Goal: Book appointment/travel/reservation

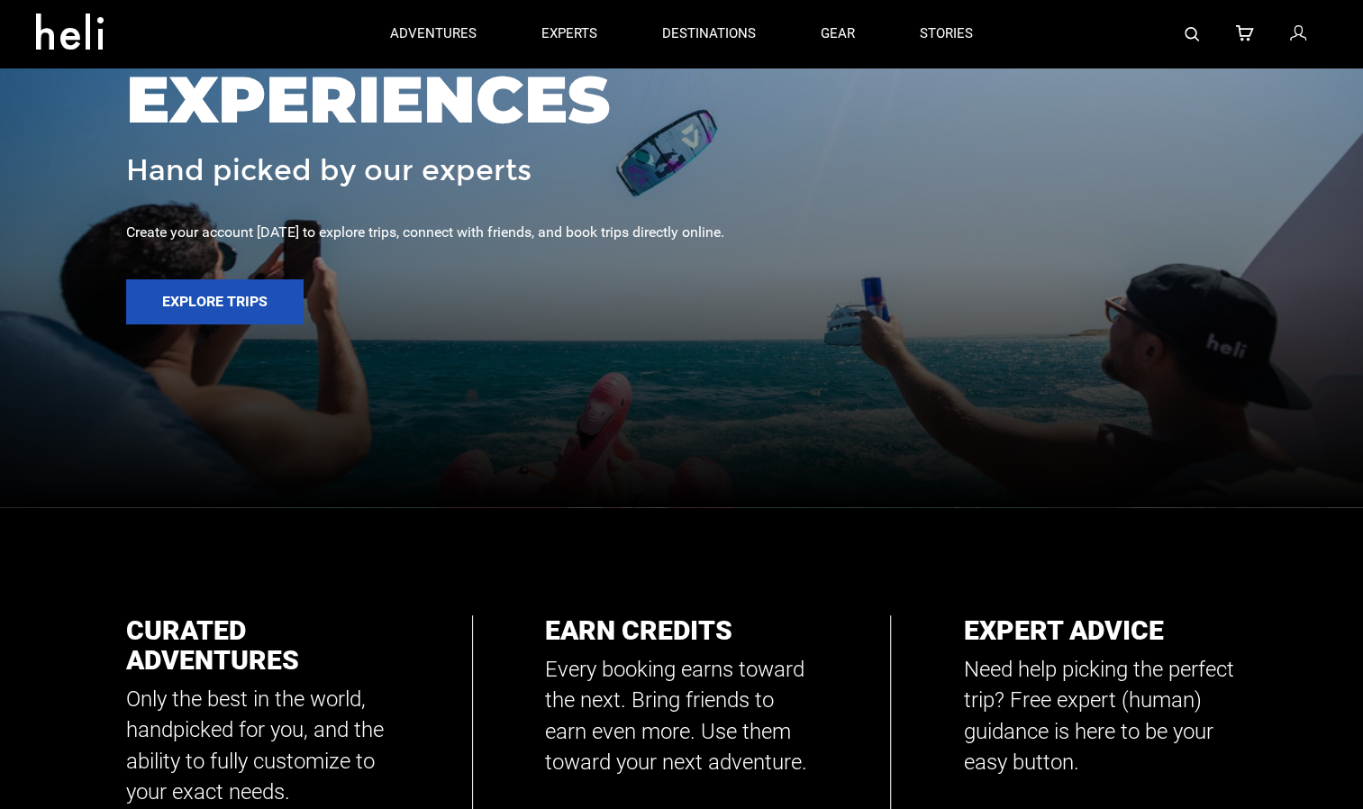
scroll to position [301, 0]
click at [239, 320] on div at bounding box center [681, 103] width 1363 height 809
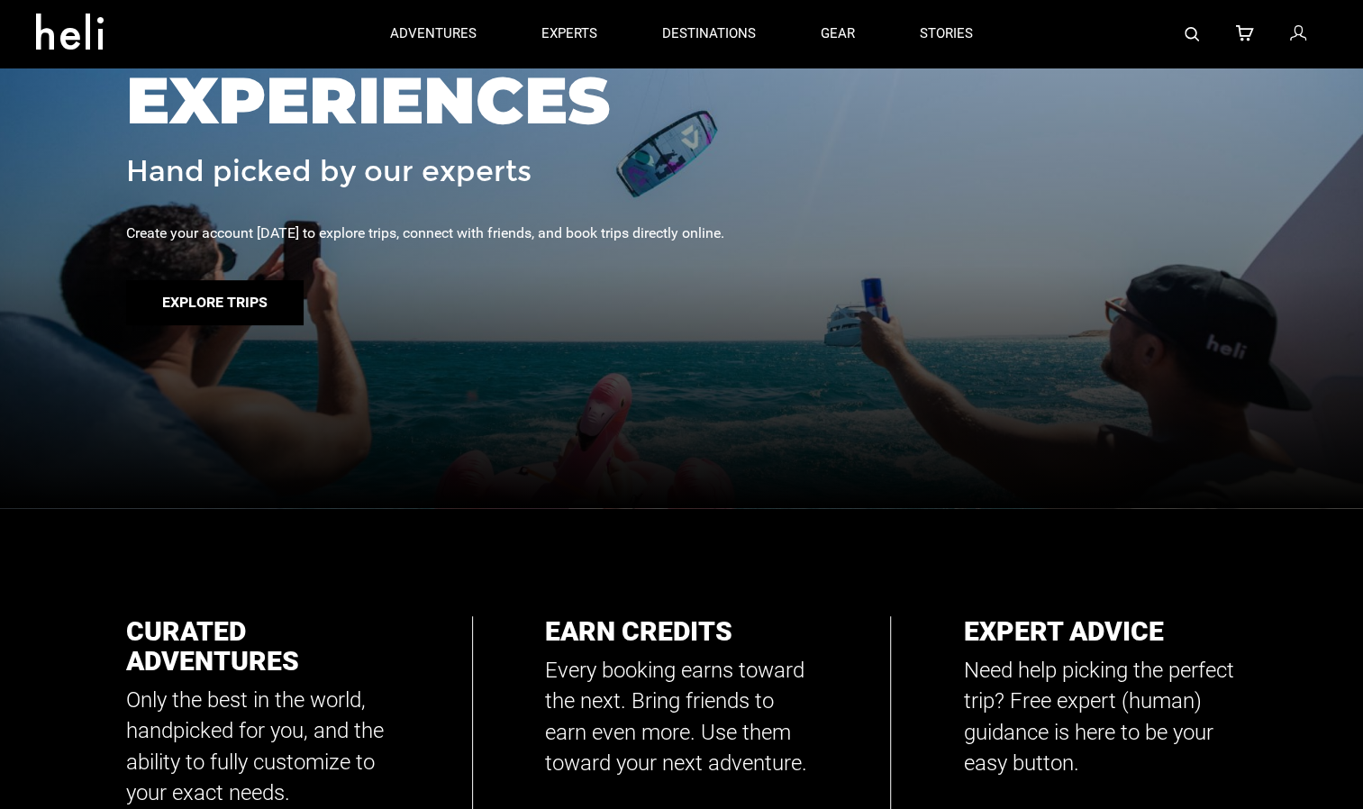
click at [242, 325] on button "Explore Trips" at bounding box center [215, 302] width 178 height 45
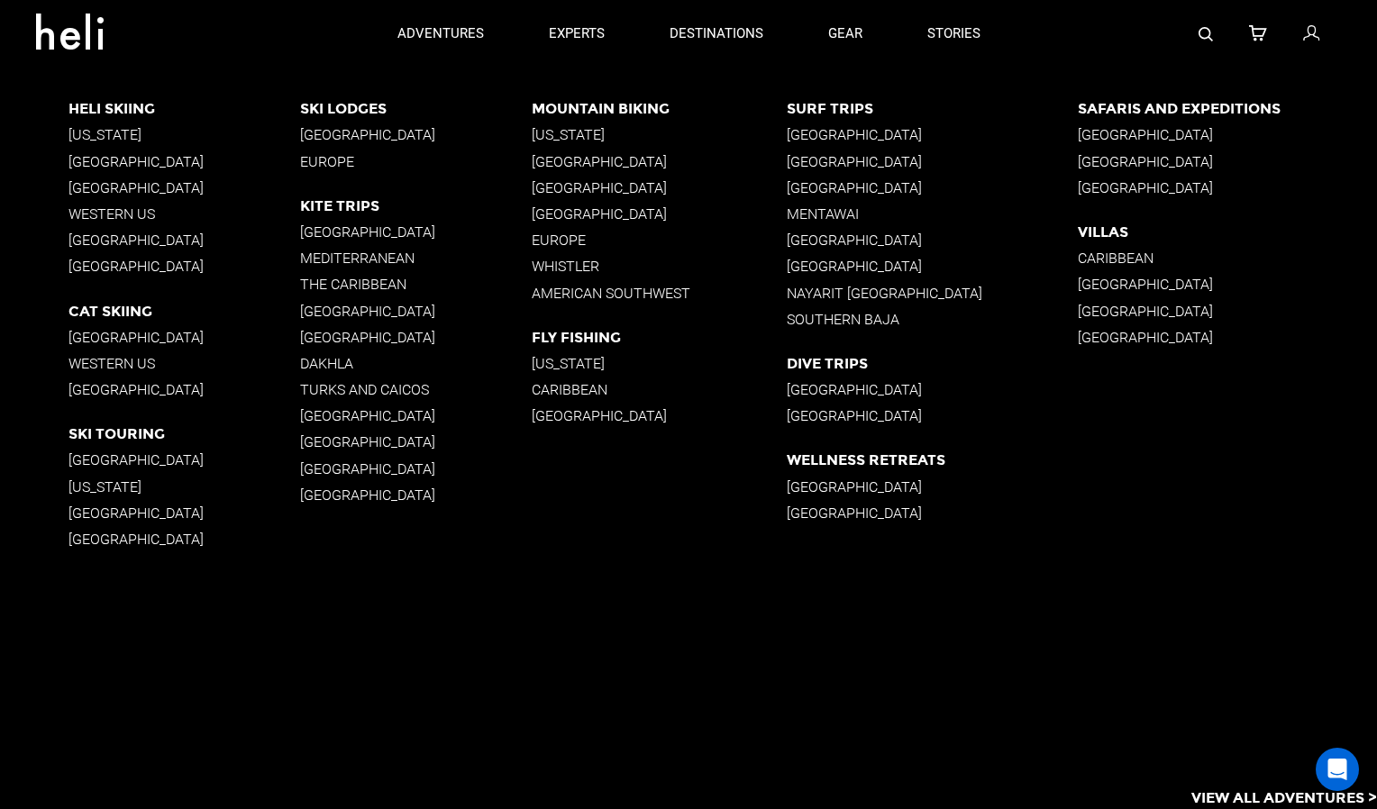
click at [106, 126] on p "[US_STATE]" at bounding box center [184, 134] width 232 height 17
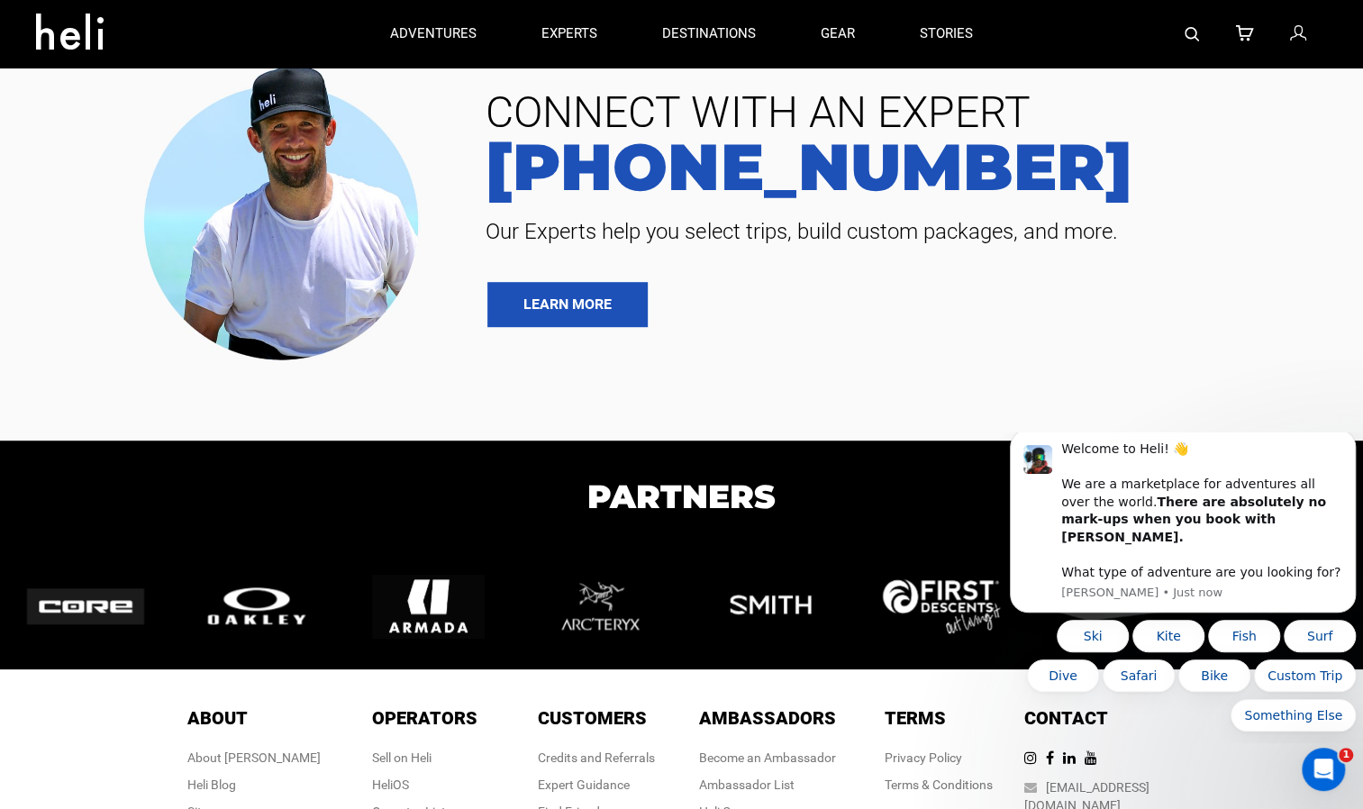
scroll to position [4560, 0]
